Goal: Transaction & Acquisition: Subscribe to service/newsletter

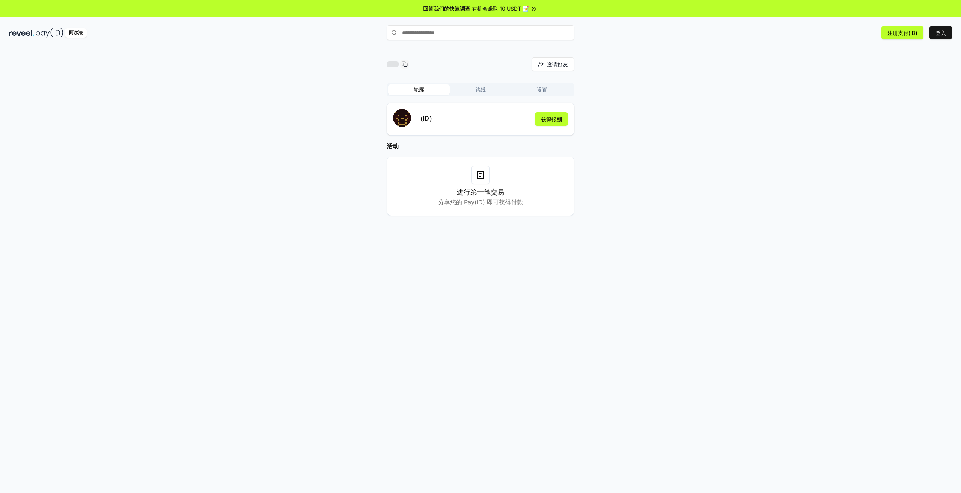
click at [620, 78] on div "邀请好友 邀请 轮廓 路线 设置 （ID） 获得报酬 活动 进行第一笔交易 分享您的 Pay(ID) 即可获得付款" at bounding box center [480, 142] width 943 height 170
click at [550, 118] on font "获得报酬" at bounding box center [551, 119] width 21 height 6
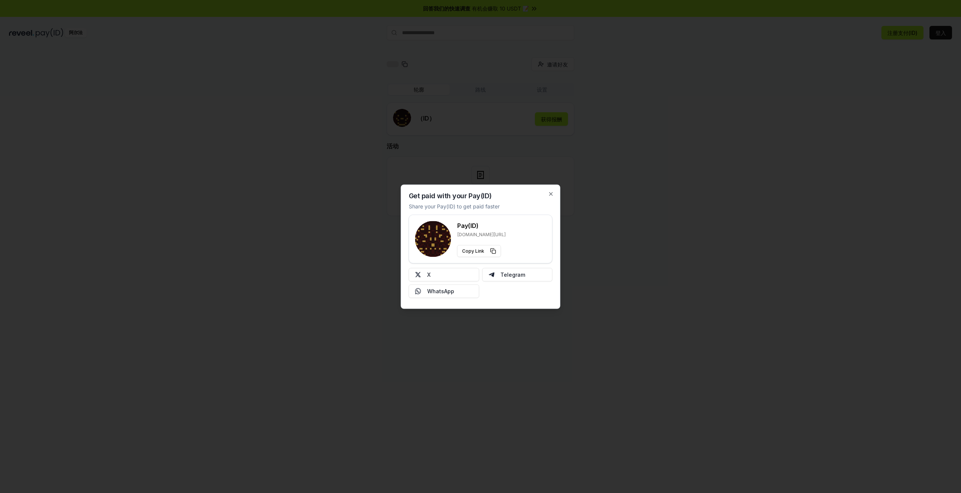
click at [555, 193] on div "Get paid with your Pay(ID) Share your Pay(ID) to get paid faster Pay(ID) reveel…" at bounding box center [481, 246] width 160 height 124
click at [550, 195] on icon "button" at bounding box center [551, 193] width 3 height 3
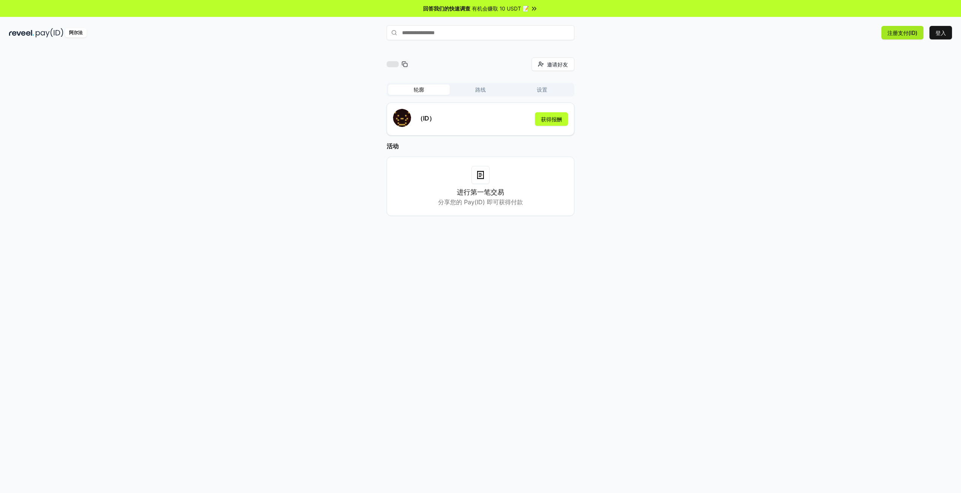
click at [906, 36] on font "注册支付(ID)" at bounding box center [903, 33] width 30 height 8
click at [936, 36] on font "登入" at bounding box center [941, 33] width 11 height 8
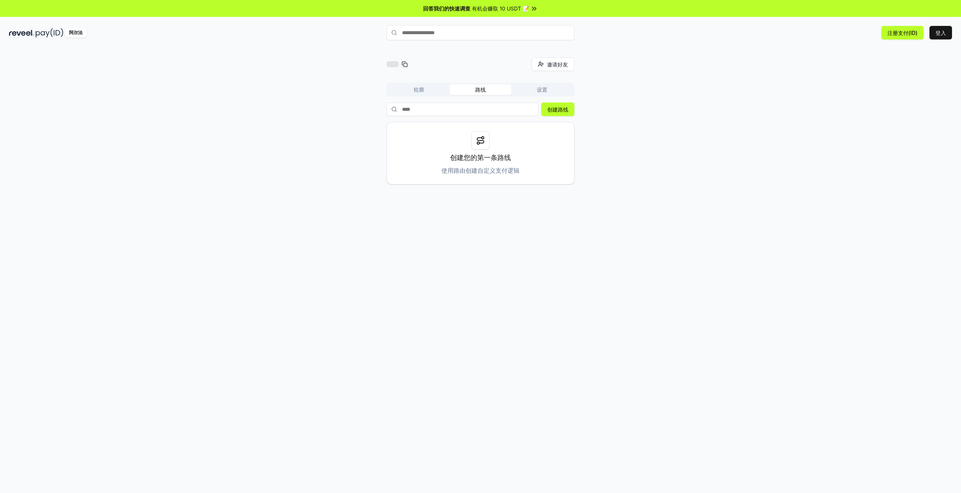
click at [633, 63] on div "邀请好友 邀请 轮廓 路线 设置 创建路线 创建您的第一条路线 使用路由创建自定义支付逻辑" at bounding box center [480, 120] width 943 height 127
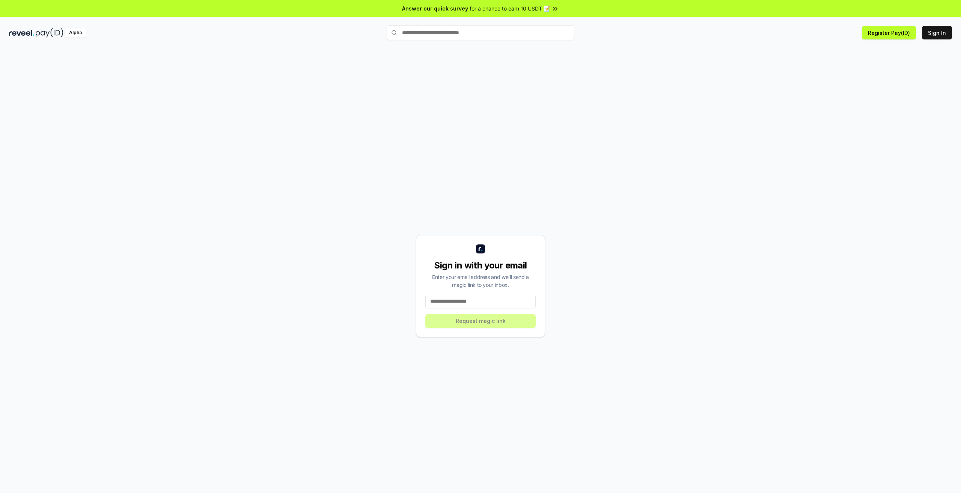
click at [468, 305] on input at bounding box center [480, 302] width 110 height 14
type input "**********"
click at [484, 323] on button "Request magic link" at bounding box center [480, 321] width 110 height 14
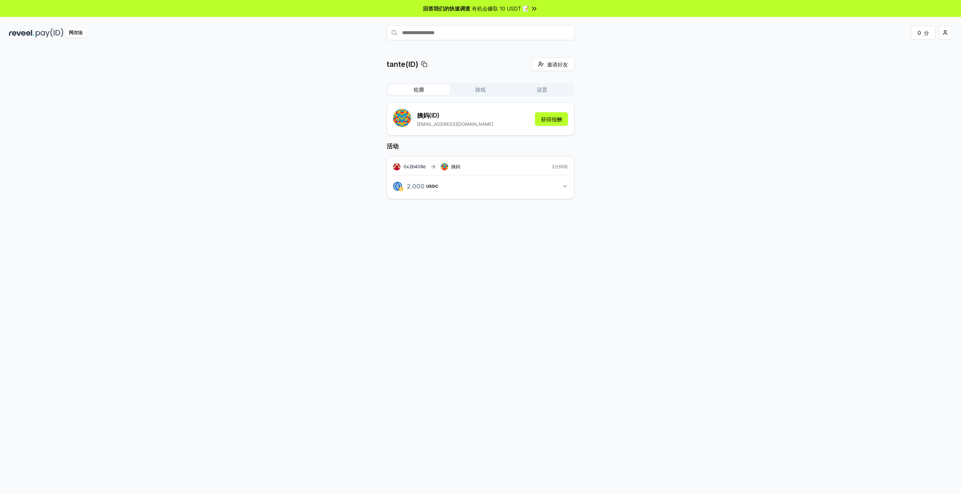
click at [633, 94] on div "tante(ID) 邀请好友 邀请 轮廓 路线 设置 姨妈 (ID) [EMAIL_ADDRESS][DOMAIN_NAME] 获得报酬 活动 0x2b408…" at bounding box center [480, 134] width 943 height 154
click at [453, 35] on input "text" at bounding box center [481, 32] width 188 height 15
